Goal: Use online tool/utility: Use online tool/utility

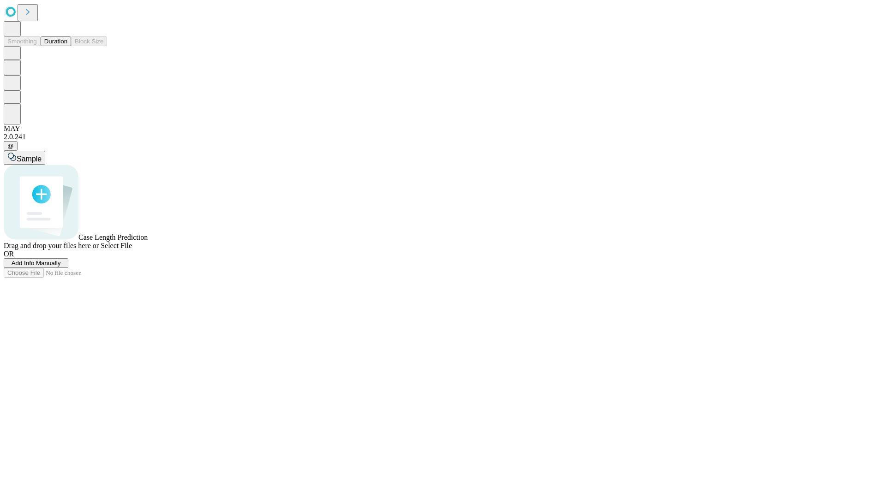
click at [67, 46] on button "Duration" at bounding box center [56, 41] width 30 height 10
click at [42, 155] on span "Sample" at bounding box center [29, 159] width 25 height 8
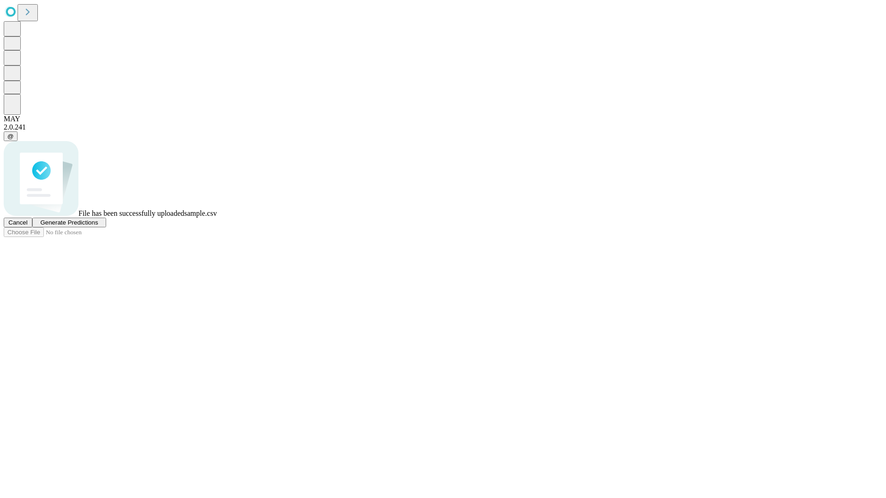
click at [98, 226] on span "Generate Predictions" at bounding box center [69, 222] width 58 height 7
